Goal: Task Accomplishment & Management: Use online tool/utility

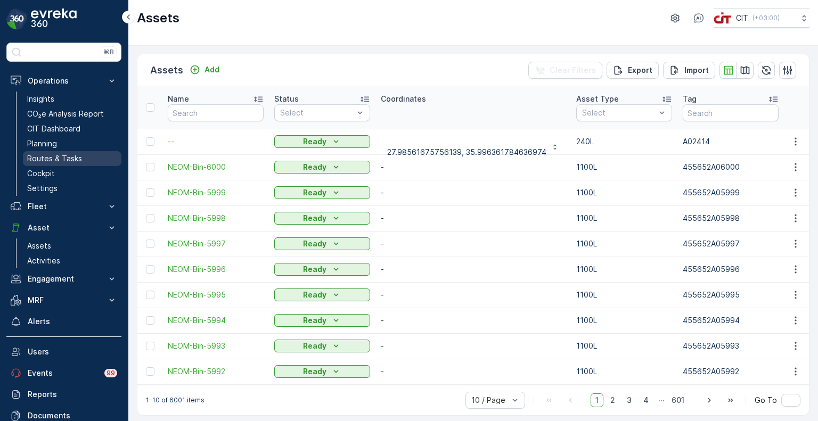
click at [53, 160] on p "Routes & Tasks" at bounding box center [54, 158] width 55 height 11
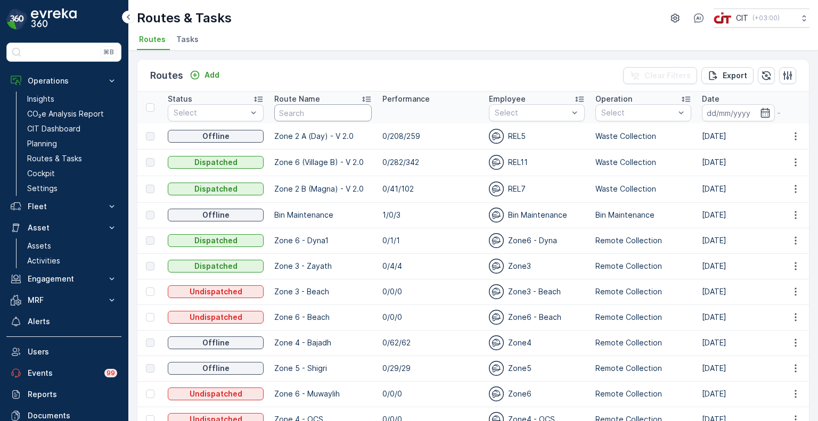
click at [299, 114] on input "text" at bounding box center [322, 112] width 97 height 17
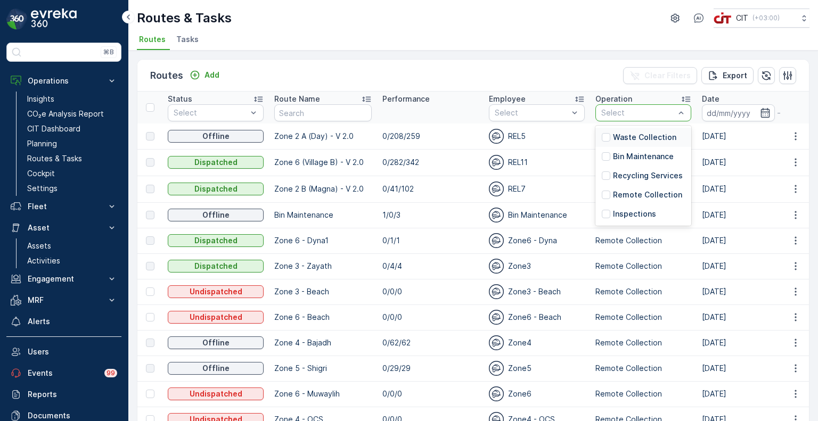
click at [665, 135] on p "Waste Collection" at bounding box center [644, 137] width 63 height 11
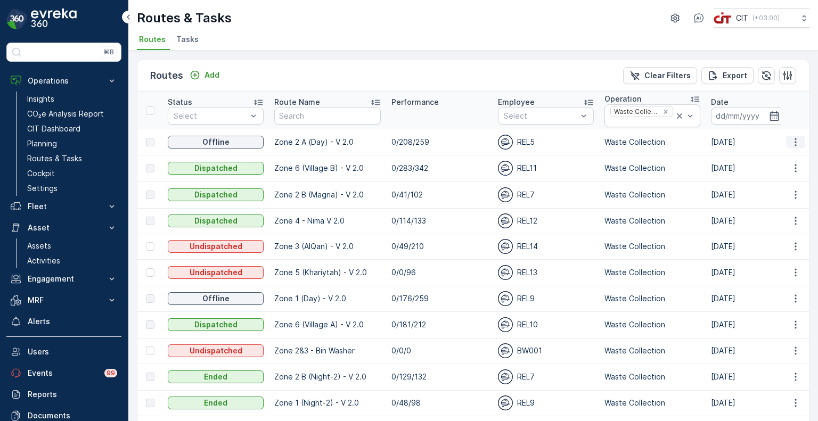
click at [790, 141] on icon "button" at bounding box center [795, 142] width 11 height 11
click at [763, 159] on span "See More Details" at bounding box center [771, 157] width 62 height 11
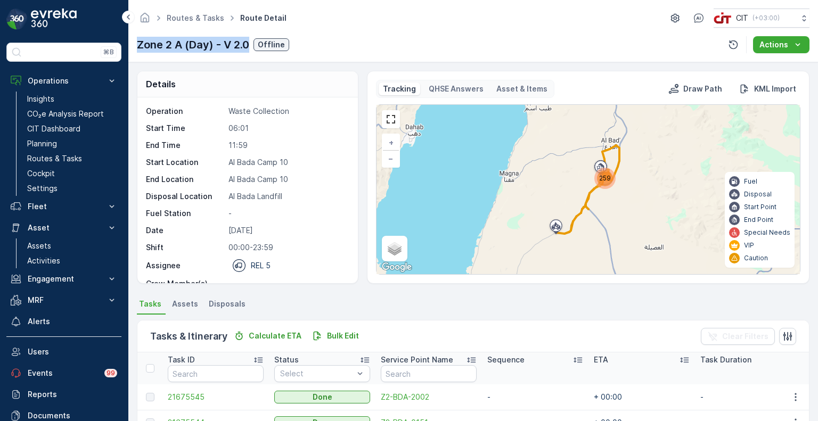
drag, startPoint x: 137, startPoint y: 44, endPoint x: 249, endPoint y: 46, distance: 111.9
click at [249, 46] on p "Zone 2 A (Day) - V 2.0" at bounding box center [193, 45] width 112 height 16
copy p "Zone 2 A (Day) - V 2.0"
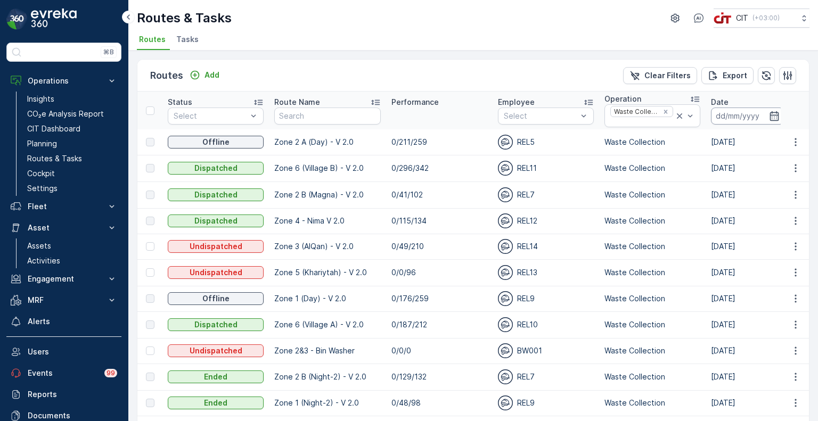
click at [719, 117] on input at bounding box center [747, 116] width 73 height 17
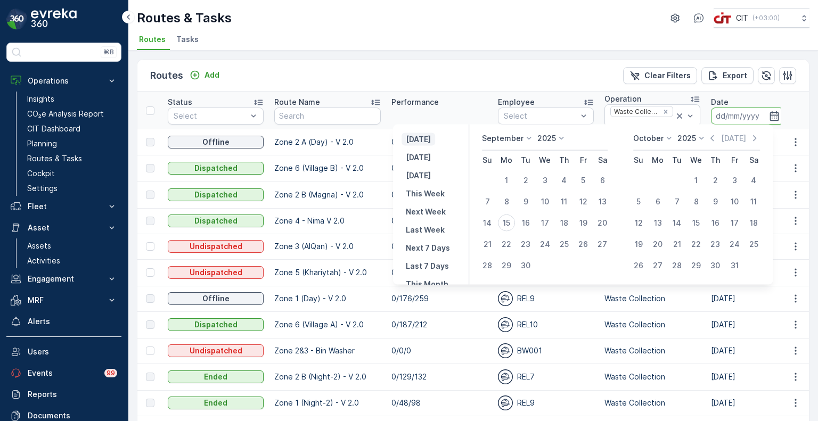
click at [425, 142] on p "[DATE]" at bounding box center [418, 139] width 25 height 11
type input "[DATE]"
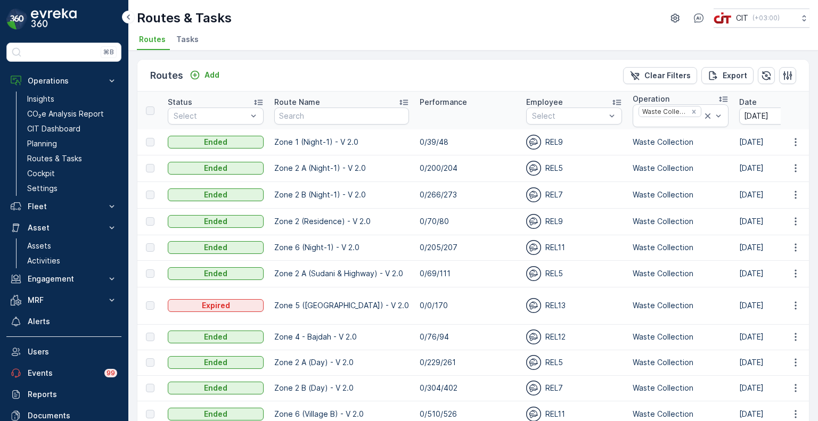
click at [286, 122] on input "text" at bounding box center [341, 116] width 135 height 17
paste input "Zone 2 A (Day) - V 2.0"
type input "Zone 2 A (Day) - V 2.0"
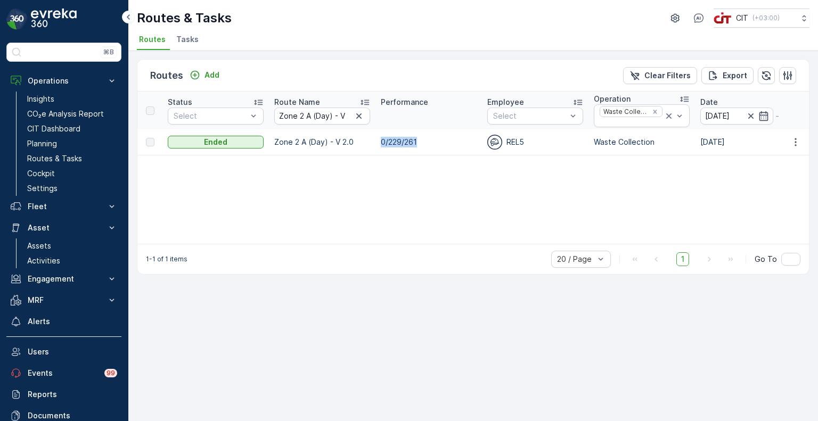
drag, startPoint x: 419, startPoint y: 143, endPoint x: 382, endPoint y: 146, distance: 37.5
click at [382, 146] on td "0/229/261" at bounding box center [429, 142] width 107 height 26
click at [47, 203] on p "Fleet" at bounding box center [64, 206] width 72 height 11
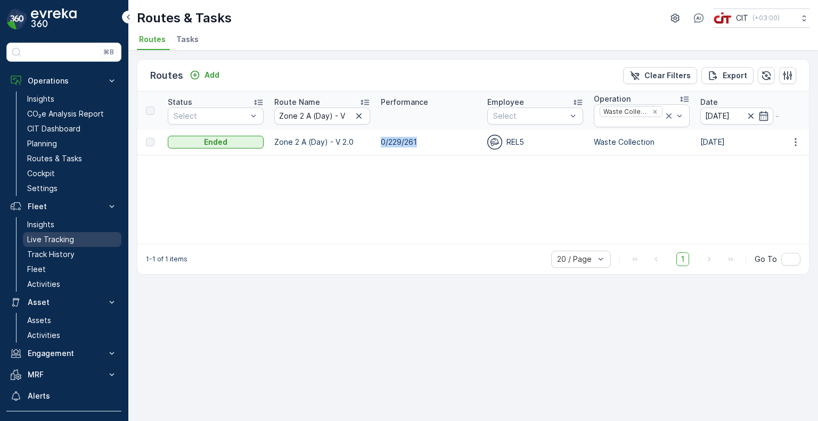
click at [45, 238] on p "Live Tracking" at bounding box center [50, 239] width 47 height 11
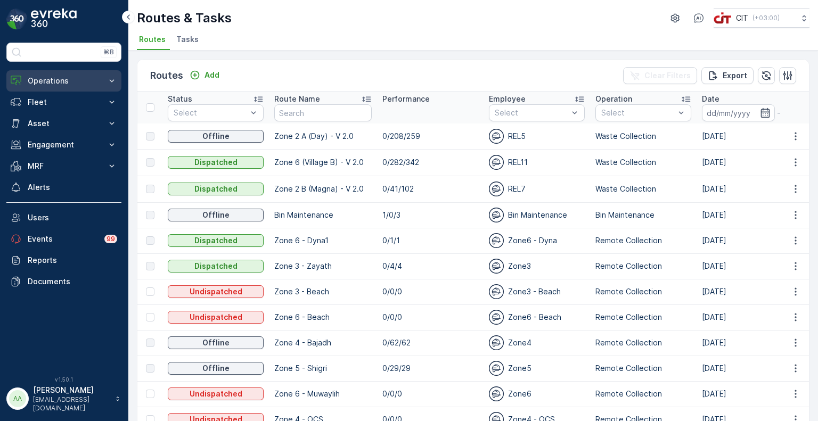
click at [60, 76] on p "Operations" at bounding box center [64, 81] width 72 height 11
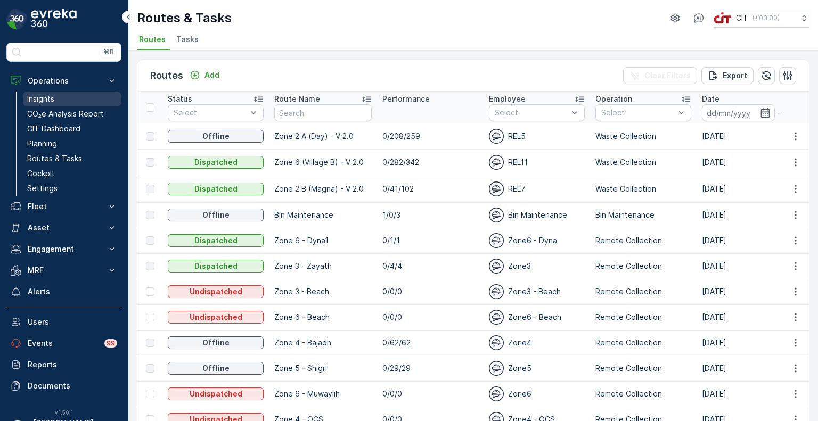
click at [52, 101] on p "Insights" at bounding box center [40, 99] width 27 height 11
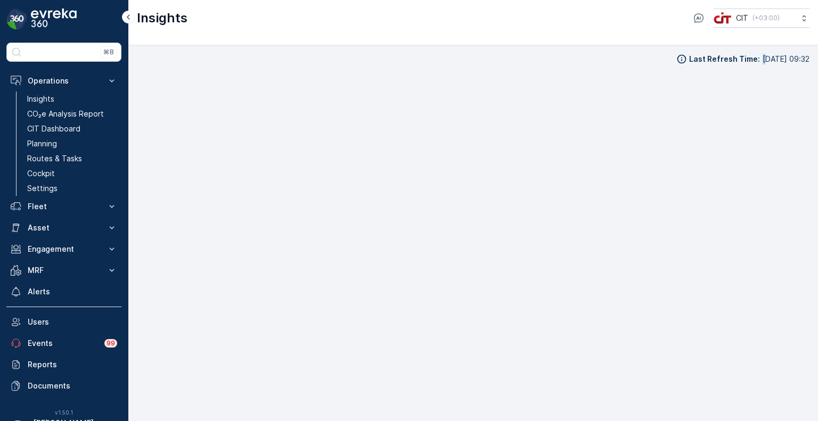
drag, startPoint x: 747, startPoint y: 48, endPoint x: 806, endPoint y: 51, distance: 59.7
click at [806, 51] on div "Last Refresh Time : 15.09.2025 09:32" at bounding box center [473, 233] width 690 height 376
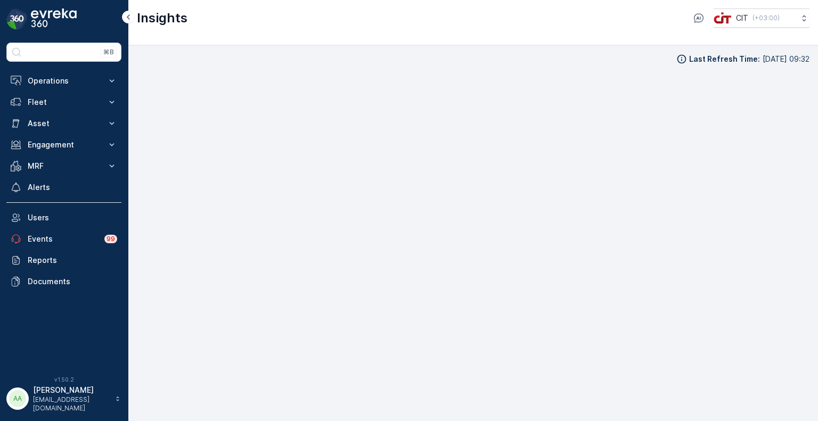
scroll to position [9, 0]
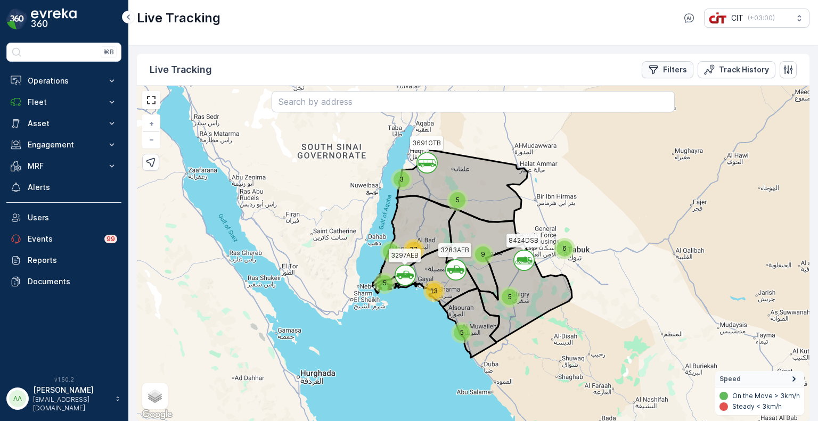
click at [668, 66] on p "Filters" at bounding box center [675, 69] width 24 height 11
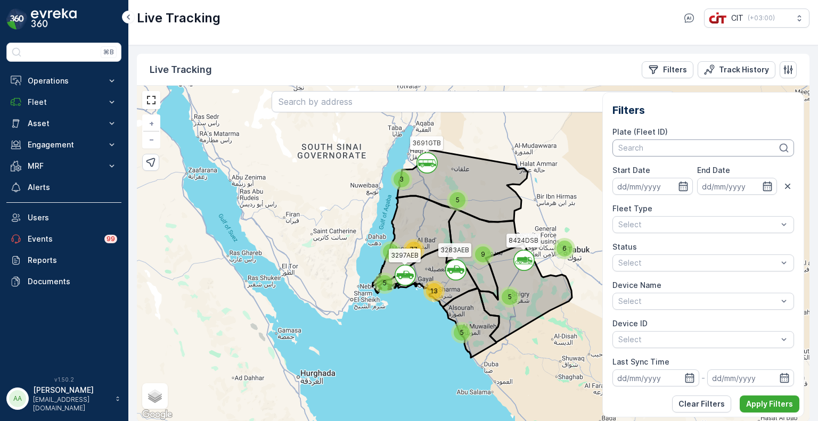
click at [637, 149] on div at bounding box center [697, 148] width 161 height 9
type input "rel 13"
click at [642, 173] on span "REL 13 (3518BXA (Mangal Bahdur))" at bounding box center [684, 171] width 130 height 9
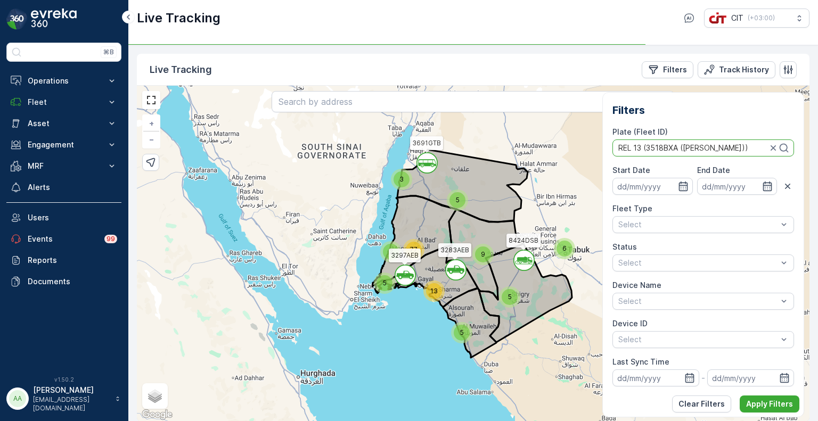
click at [760, 406] on p "Apply Filters" at bounding box center [769, 404] width 47 height 11
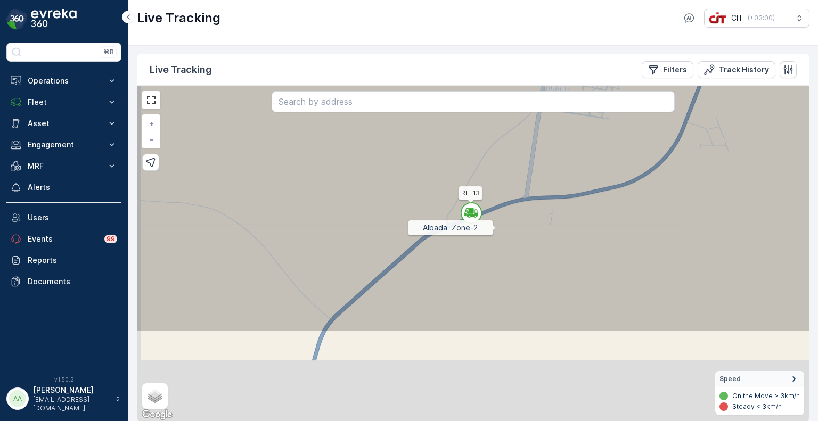
drag, startPoint x: 479, startPoint y: 333, endPoint x: 511, endPoint y: 218, distance: 119.0
click at [511, 218] on icon at bounding box center [490, 129] width 808 height 406
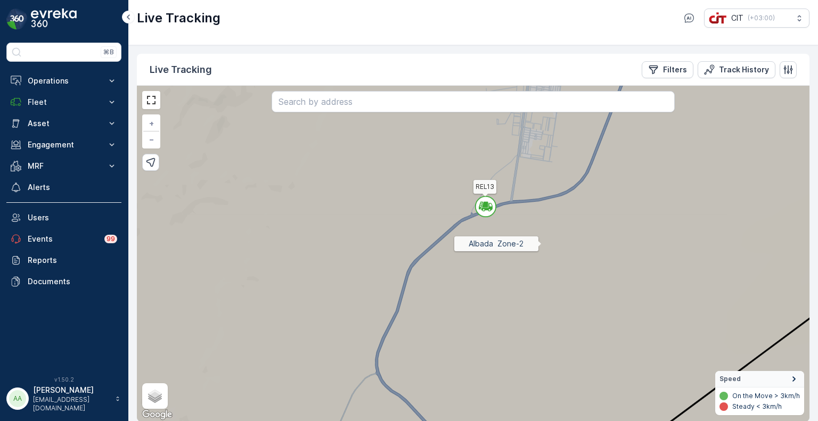
drag, startPoint x: 540, startPoint y: 268, endPoint x: 542, endPoint y: 244, distance: 24.0
click at [542, 244] on icon at bounding box center [474, 230] width 808 height 406
